Goal: Task Accomplishment & Management: Use online tool/utility

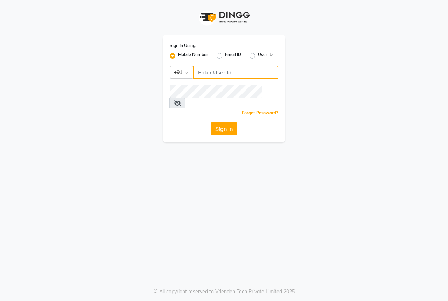
click at [205, 75] on input "Username" at bounding box center [235, 71] width 85 height 13
type input "9493939190"
click at [226, 122] on button "Sign In" at bounding box center [224, 128] width 27 height 13
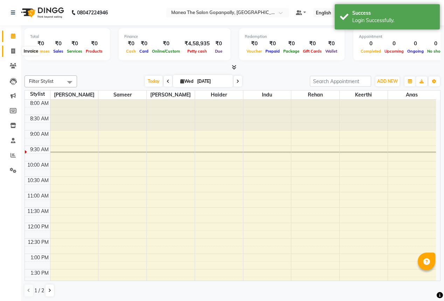
click at [13, 52] on icon at bounding box center [13, 50] width 4 height 5
select select "service"
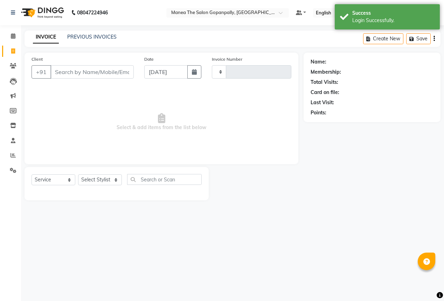
type input "2733"
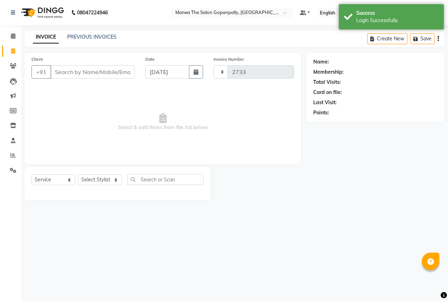
select select "7027"
drag, startPoint x: 10, startPoint y: 156, endPoint x: 15, endPoint y: 143, distance: 14.4
click at [11, 156] on icon at bounding box center [13, 154] width 5 height 5
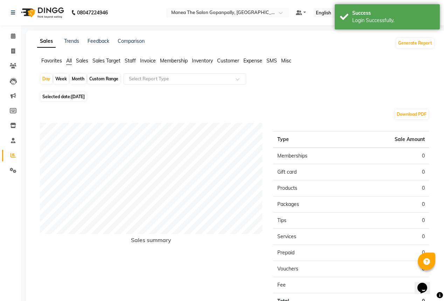
click at [75, 96] on span "[DATE]" at bounding box center [78, 96] width 14 height 5
select select "9"
select select "2025"
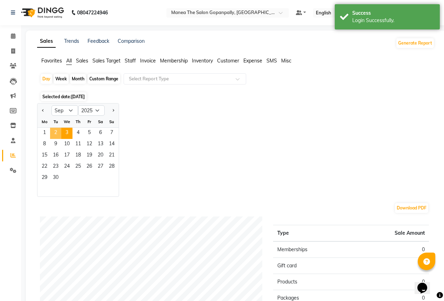
click at [53, 134] on span "2" at bounding box center [55, 132] width 11 height 11
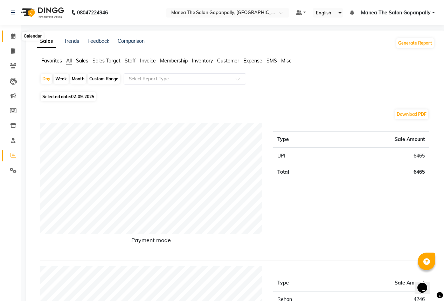
click at [14, 35] on icon at bounding box center [13, 35] width 5 height 5
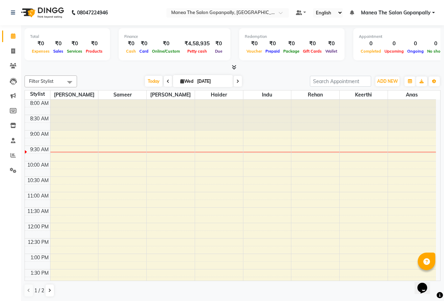
click at [184, 80] on span "Wed" at bounding box center [187, 80] width 16 height 5
select select "9"
select select "2025"
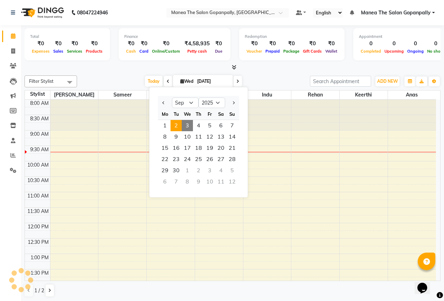
click at [175, 125] on span "2" at bounding box center [176, 125] width 11 height 11
type input "02-09-2025"
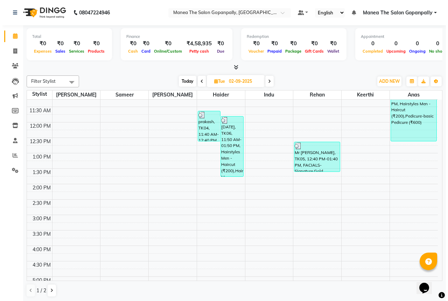
scroll to position [112, 0]
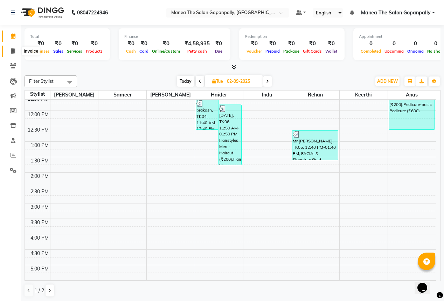
click at [13, 51] on icon at bounding box center [13, 50] width 4 height 5
select select "service"
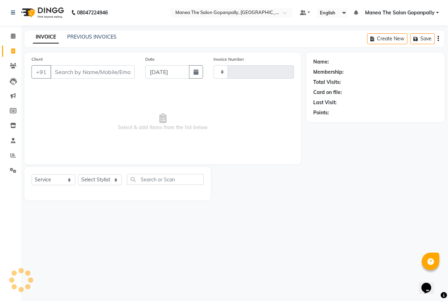
type input "2733"
select select "7027"
